Goal: Task Accomplishment & Management: Complete application form

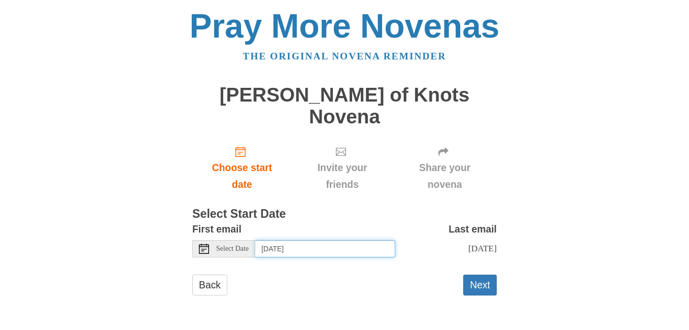
click at [303, 240] on input "[DATE]" at bounding box center [325, 248] width 140 height 17
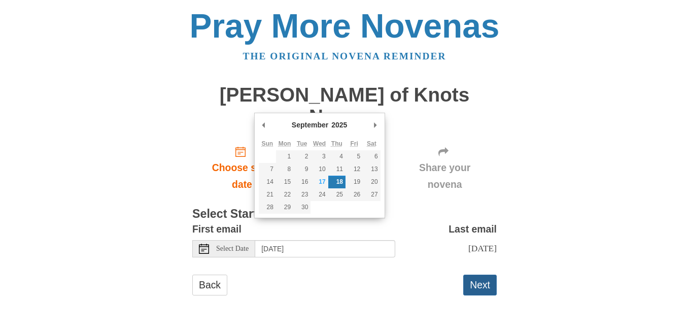
click at [479, 274] on button "Next" at bounding box center [479, 284] width 33 height 21
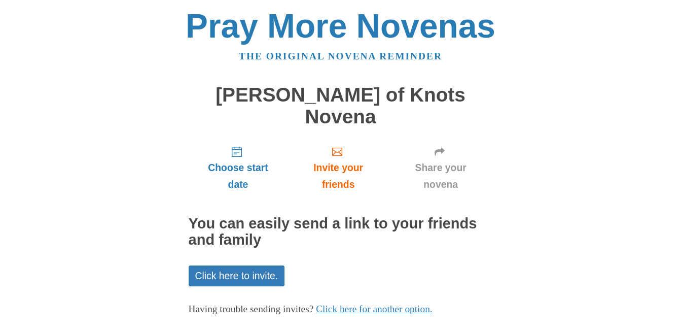
scroll to position [31, 0]
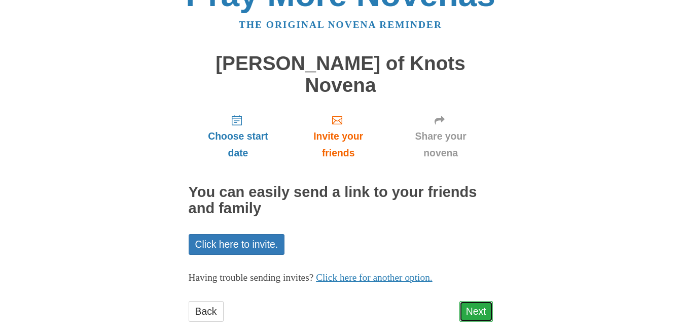
click at [468, 301] on link "Next" at bounding box center [476, 311] width 33 height 21
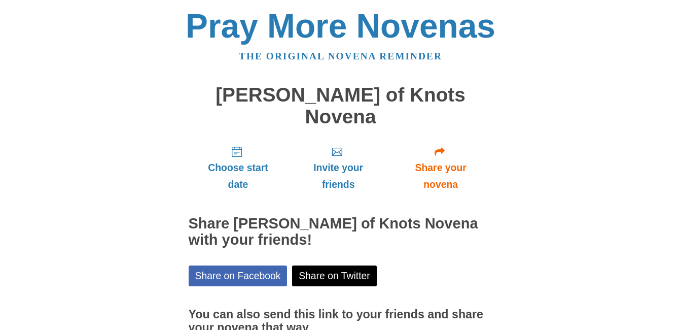
scroll to position [78, 0]
